Goal: Navigation & Orientation: Find specific page/section

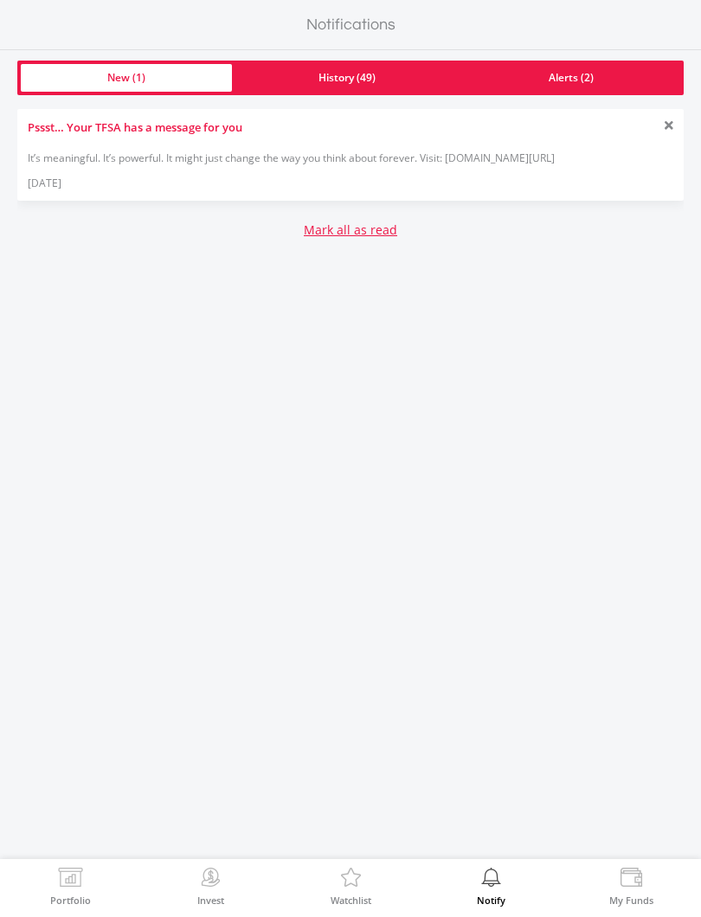
click at [75, 879] on img at bounding box center [70, 879] width 27 height 24
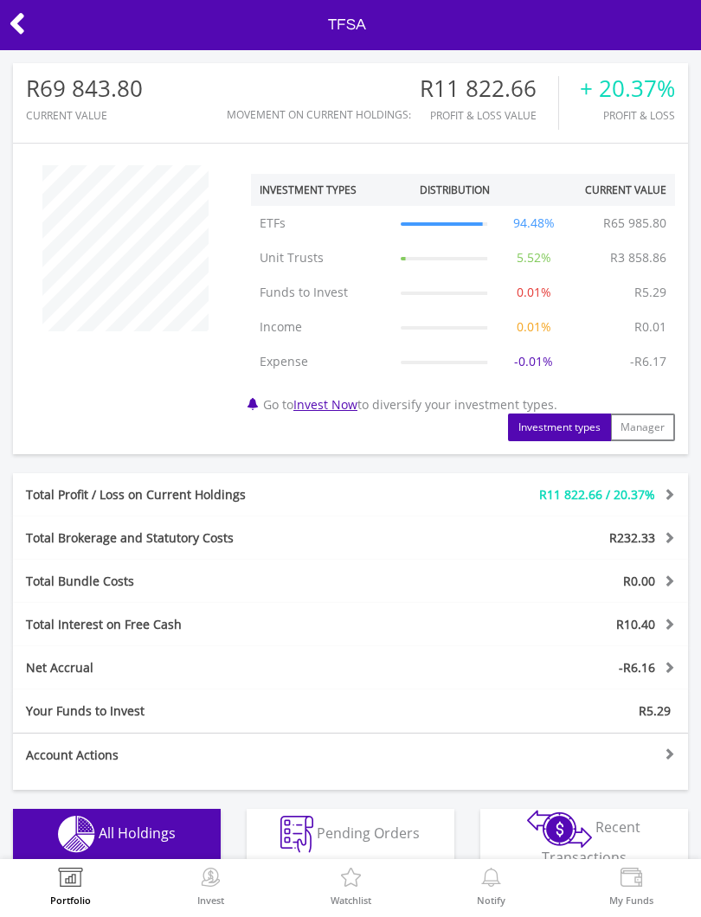
click at [25, 9] on icon at bounding box center [17, 24] width 17 height 34
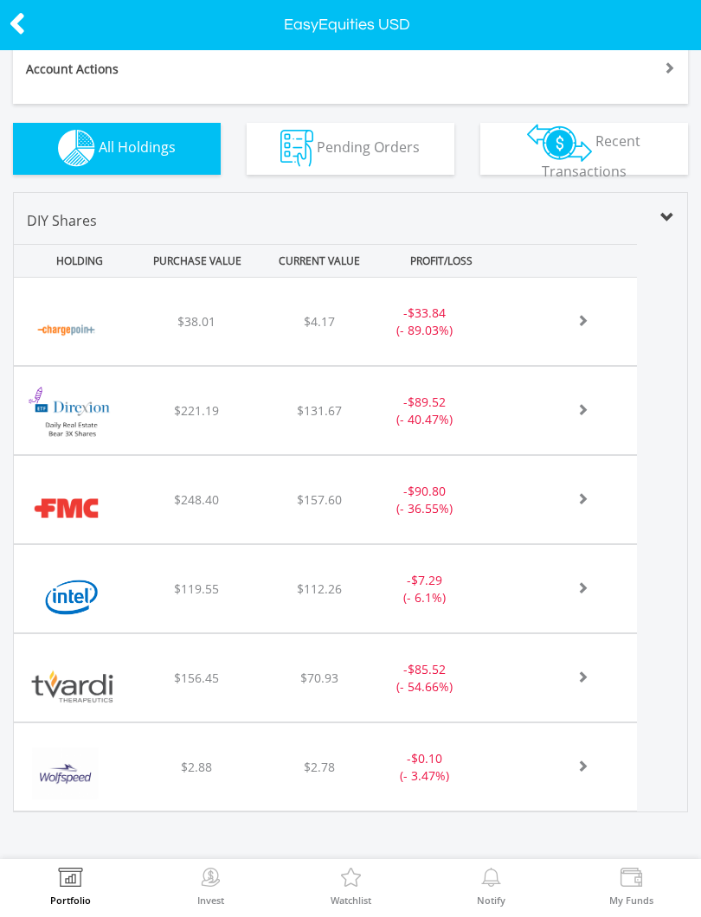
scroll to position [617, 0]
click at [74, 889] on img at bounding box center [70, 879] width 27 height 24
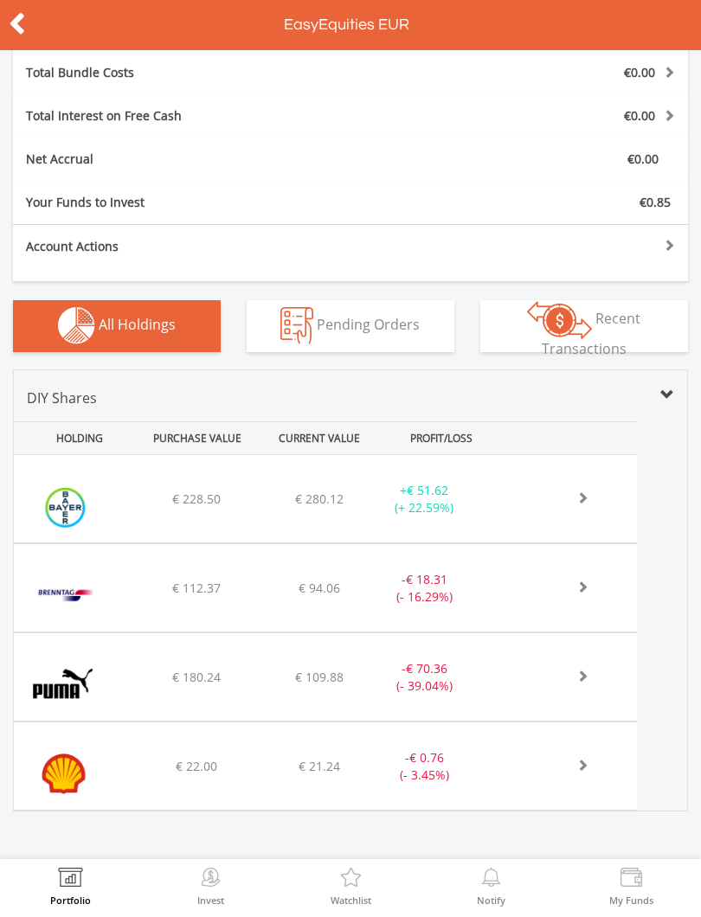
scroll to position [404, 0]
click at [82, 903] on label "Portfolio" at bounding box center [70, 900] width 41 height 10
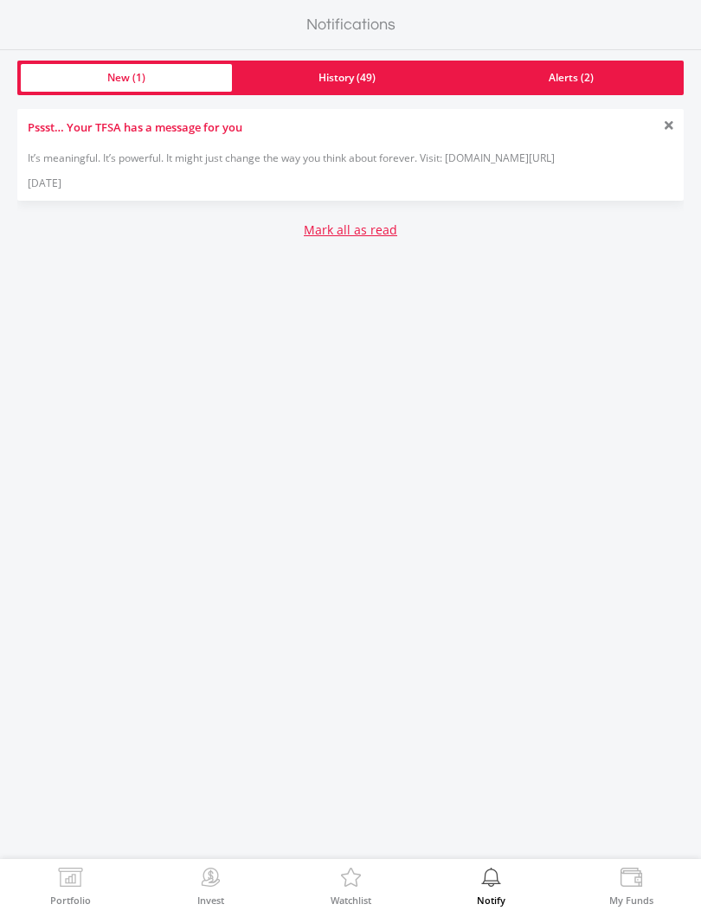
click at [600, 80] on link "Alerts (2)" at bounding box center [571, 78] width 218 height 28
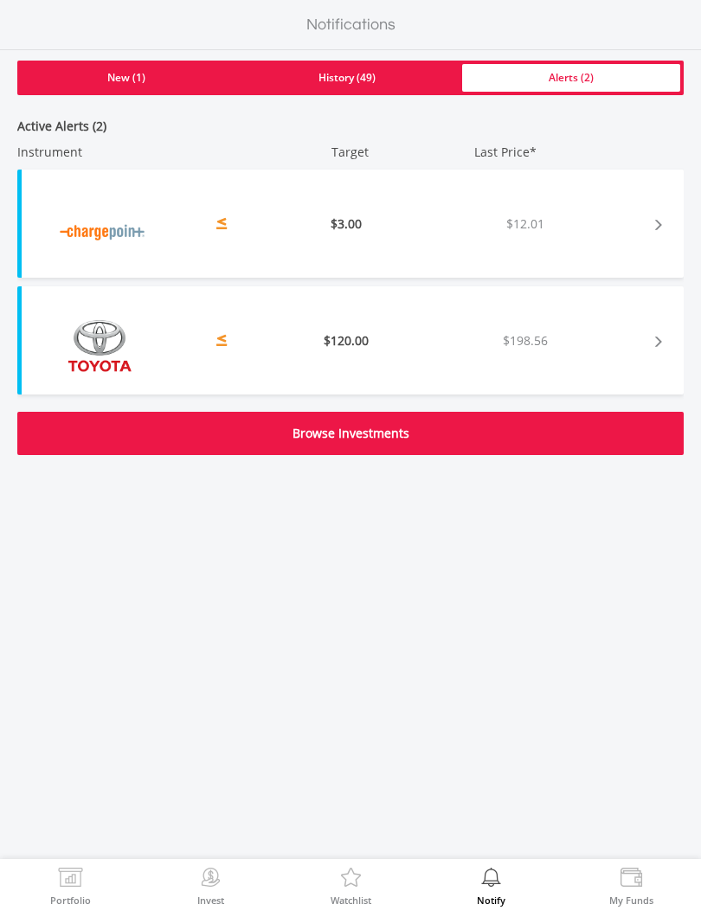
click at [135, 72] on link "New (1)" at bounding box center [126, 78] width 211 height 28
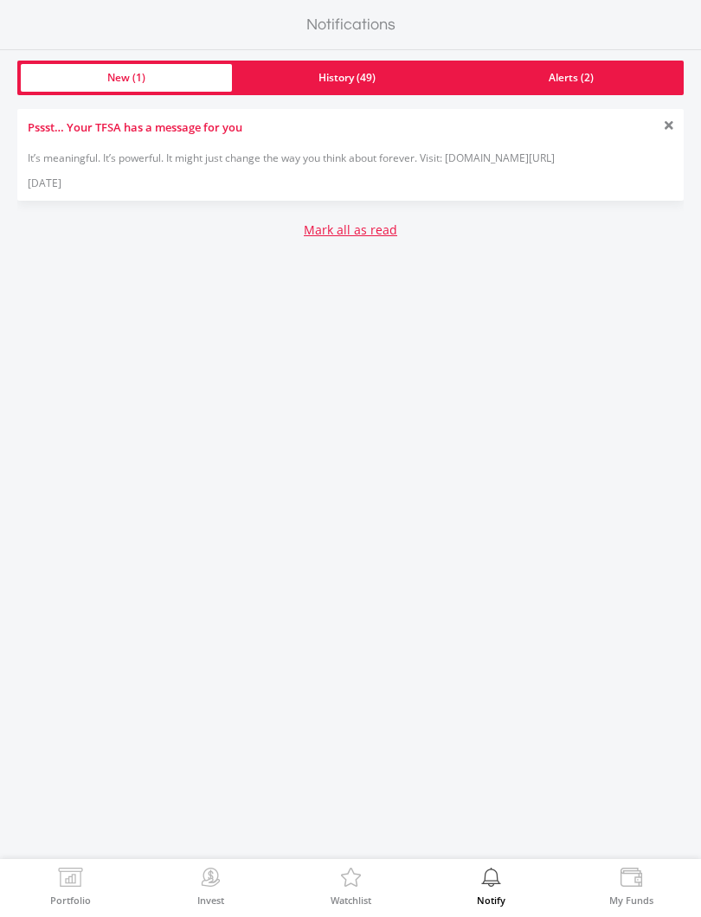
click at [62, 900] on label "Portfolio" at bounding box center [70, 900] width 41 height 10
click at [464, 175] on div "Pssst… Your TFSA has a message for you It’s meaningful. It’s powerful. It might…" at bounding box center [350, 155] width 666 height 92
click at [483, 157] on div "It’s meaningful. It’s powerful. It might just change the way you think about fo…" at bounding box center [350, 157] width 645 height 15
click at [82, 158] on div "It’s meaningful. It’s powerful. It might just change the way you think about fo…" at bounding box center [350, 157] width 645 height 15
click at [128, 157] on div "It’s meaningful. It’s powerful. It might just change the way you think about fo…" at bounding box center [350, 157] width 645 height 15
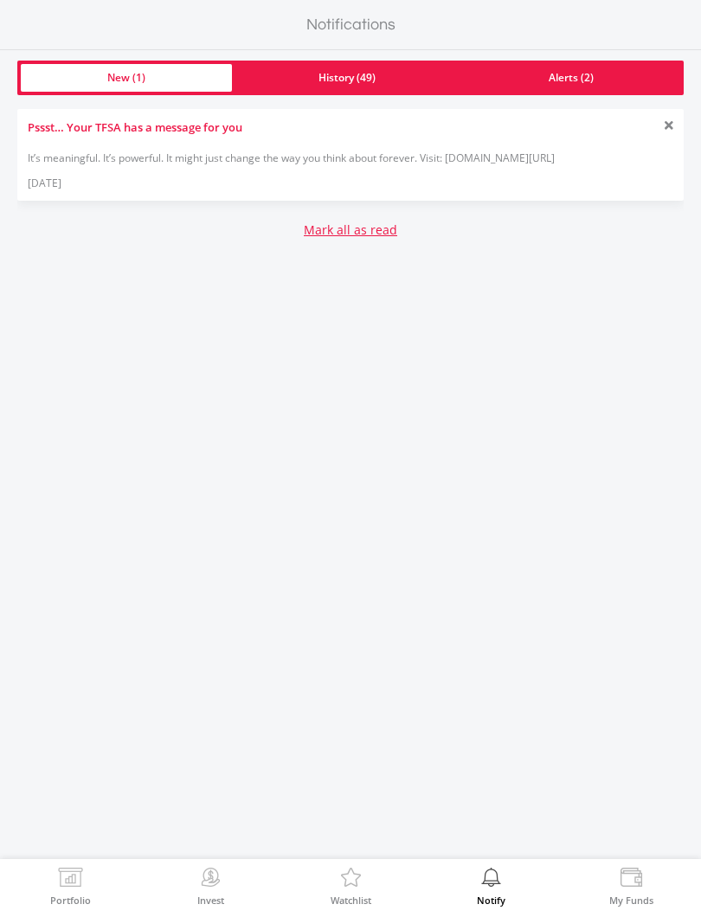
click at [309, 165] on div "Pssst… Your TFSA has a message for you It’s meaningful. It’s powerful. It might…" at bounding box center [350, 155] width 666 height 92
click at [538, 162] on div "It’s meaningful. It’s powerful. It might just change the way you think about fo…" at bounding box center [350, 157] width 645 height 15
click at [561, 157] on div "It’s meaningful. It’s powerful. It might just change the way you think about fo…" at bounding box center [350, 157] width 645 height 15
click at [51, 889] on link "Portfolio" at bounding box center [70, 885] width 41 height 37
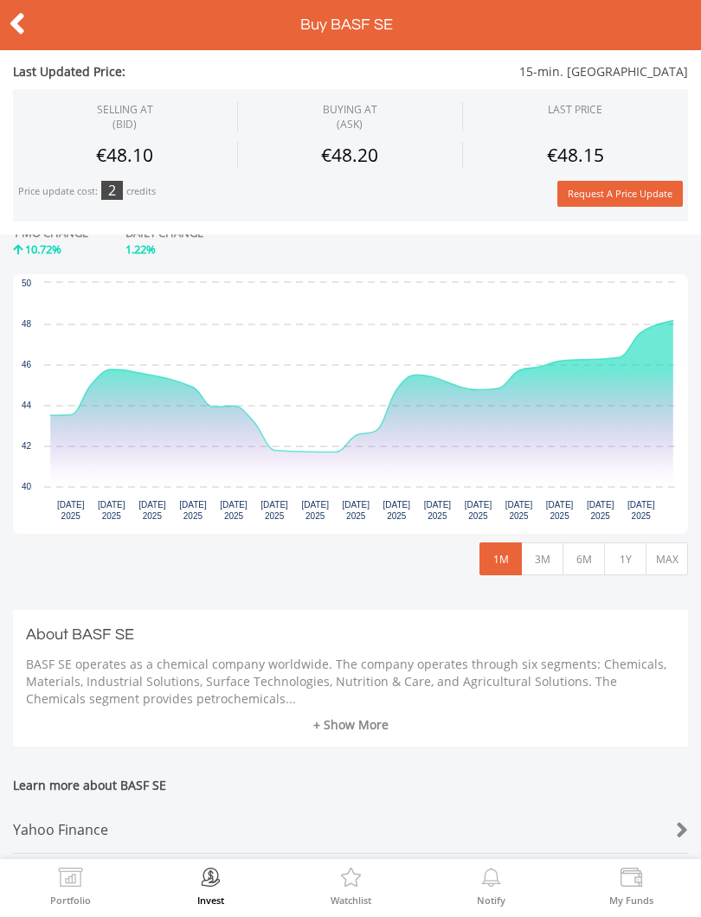
scroll to position [348, 0]
click at [626, 556] on button "1Y" at bounding box center [625, 559] width 42 height 33
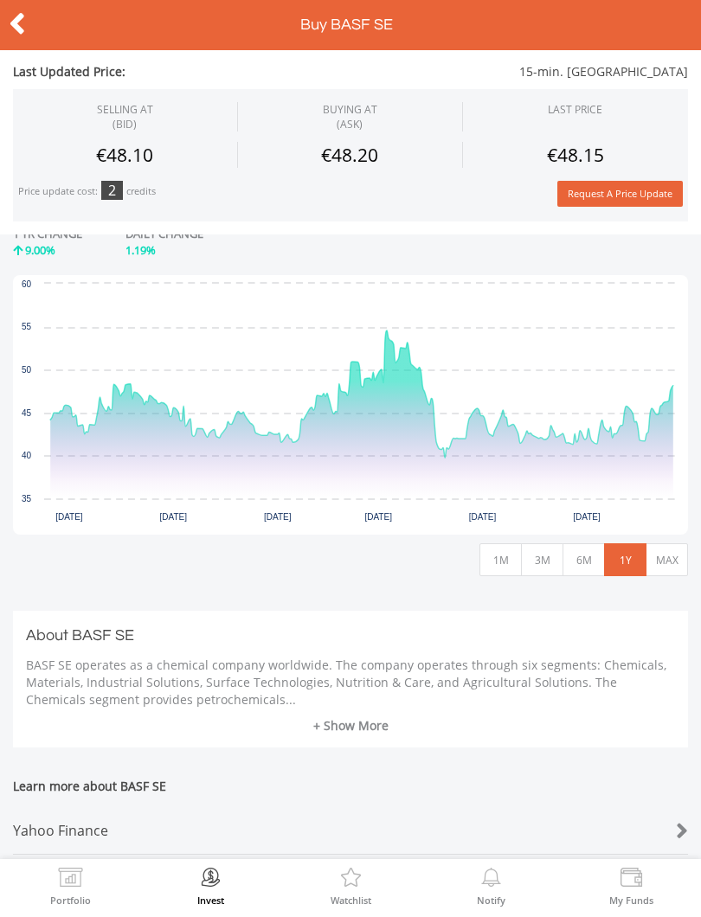
click at [671, 560] on button "MAX" at bounding box center [666, 559] width 42 height 33
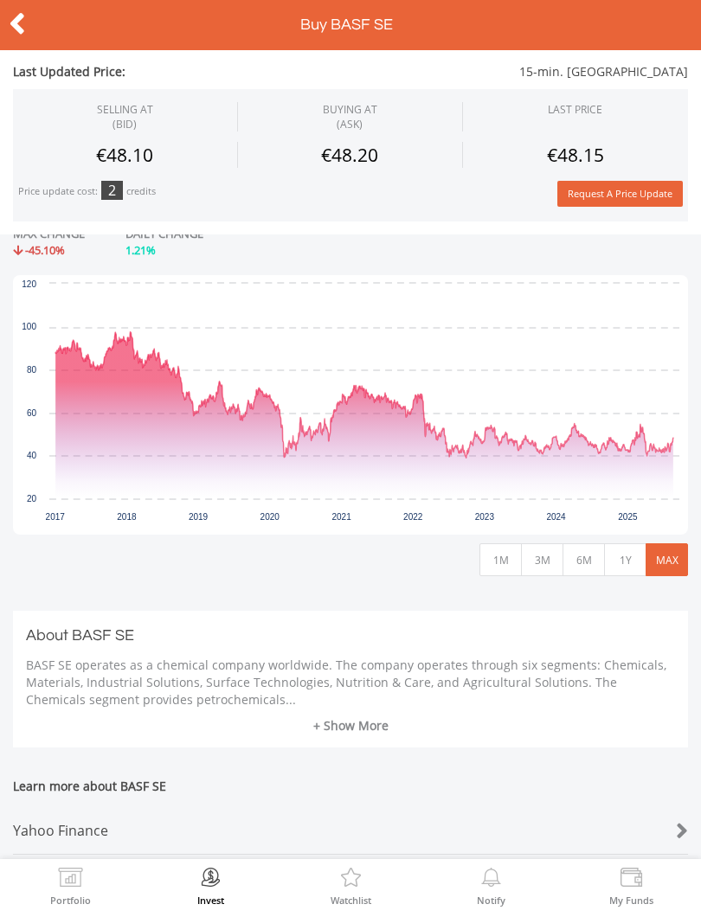
click at [23, 22] on icon at bounding box center [17, 24] width 17 height 34
